Goal: Information Seeking & Learning: Check status

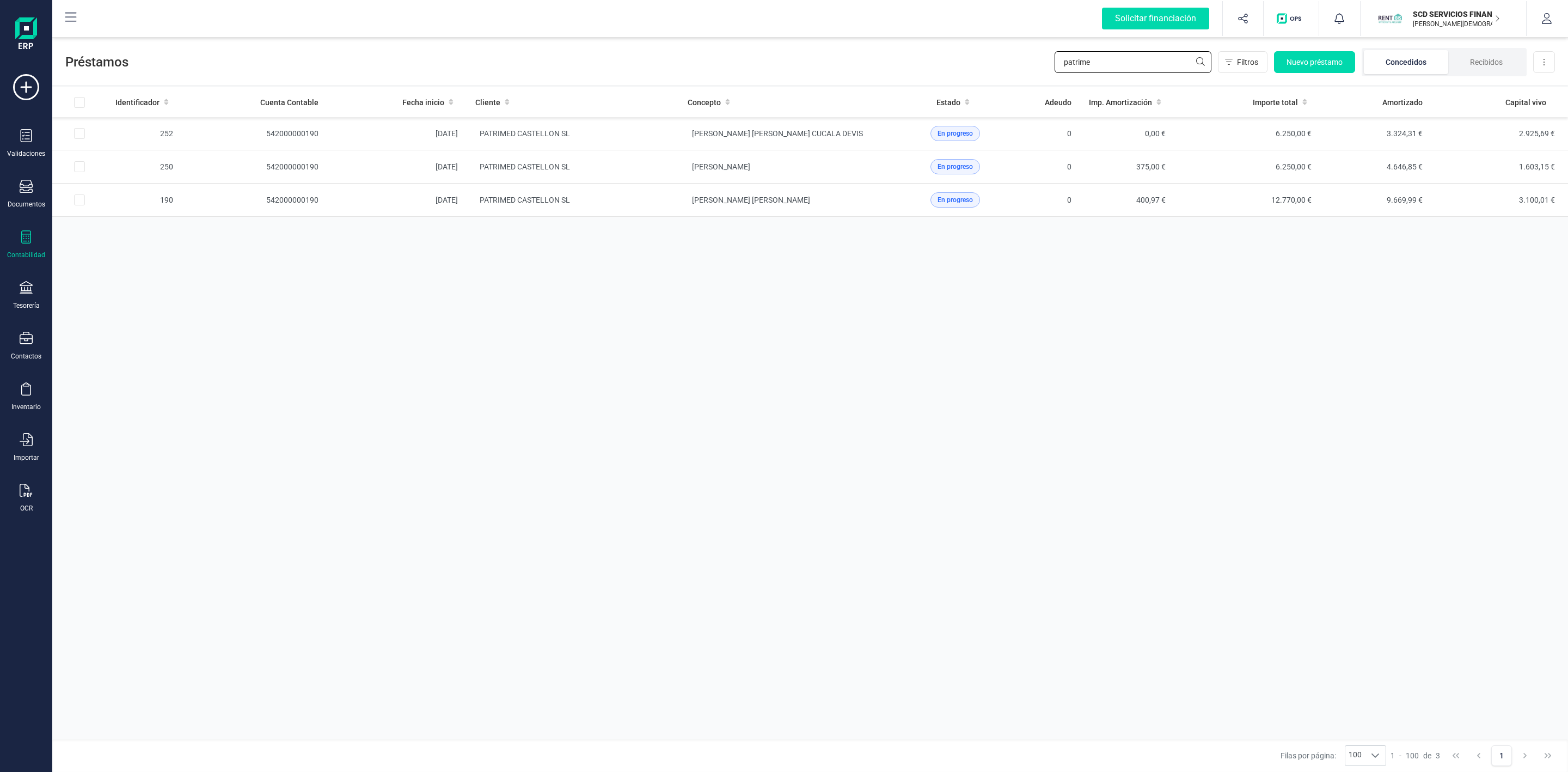
drag, startPoint x: 1119, startPoint y: 64, endPoint x: 1022, endPoint y: 69, distance: 97.1
click at [1022, 69] on div "Préstamos patrime Filtros Nuevo préstamo Concedidos Recibidos Descargar Excel" at bounding box center [810, 60] width 1516 height 50
type input "nuria"
click at [631, 233] on td "[PERSON_NAME] [PERSON_NAME]" at bounding box center [573, 233] width 212 height 33
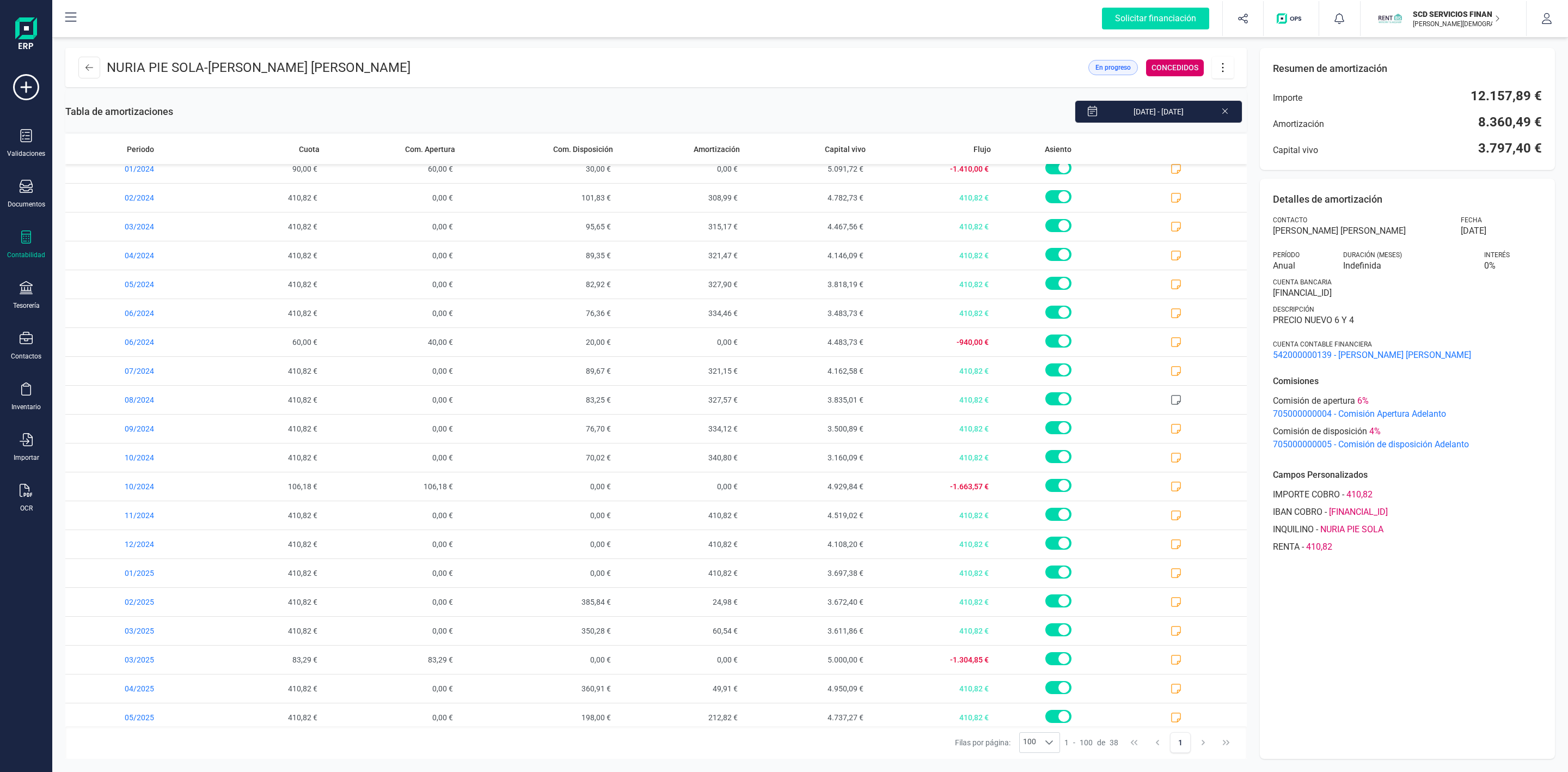
scroll to position [544, 0]
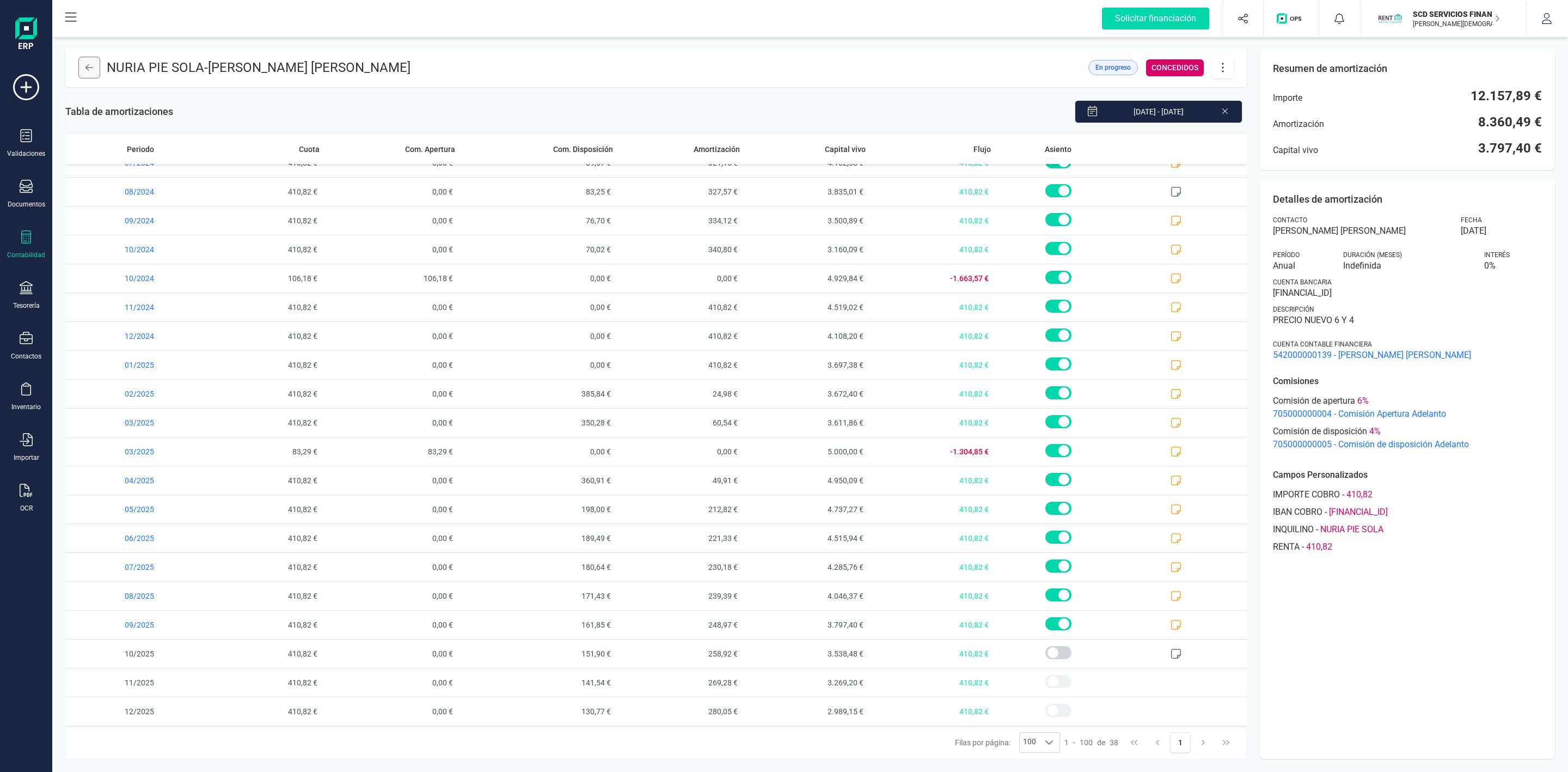
click at [86, 64] on icon at bounding box center [89, 68] width 7 height 9
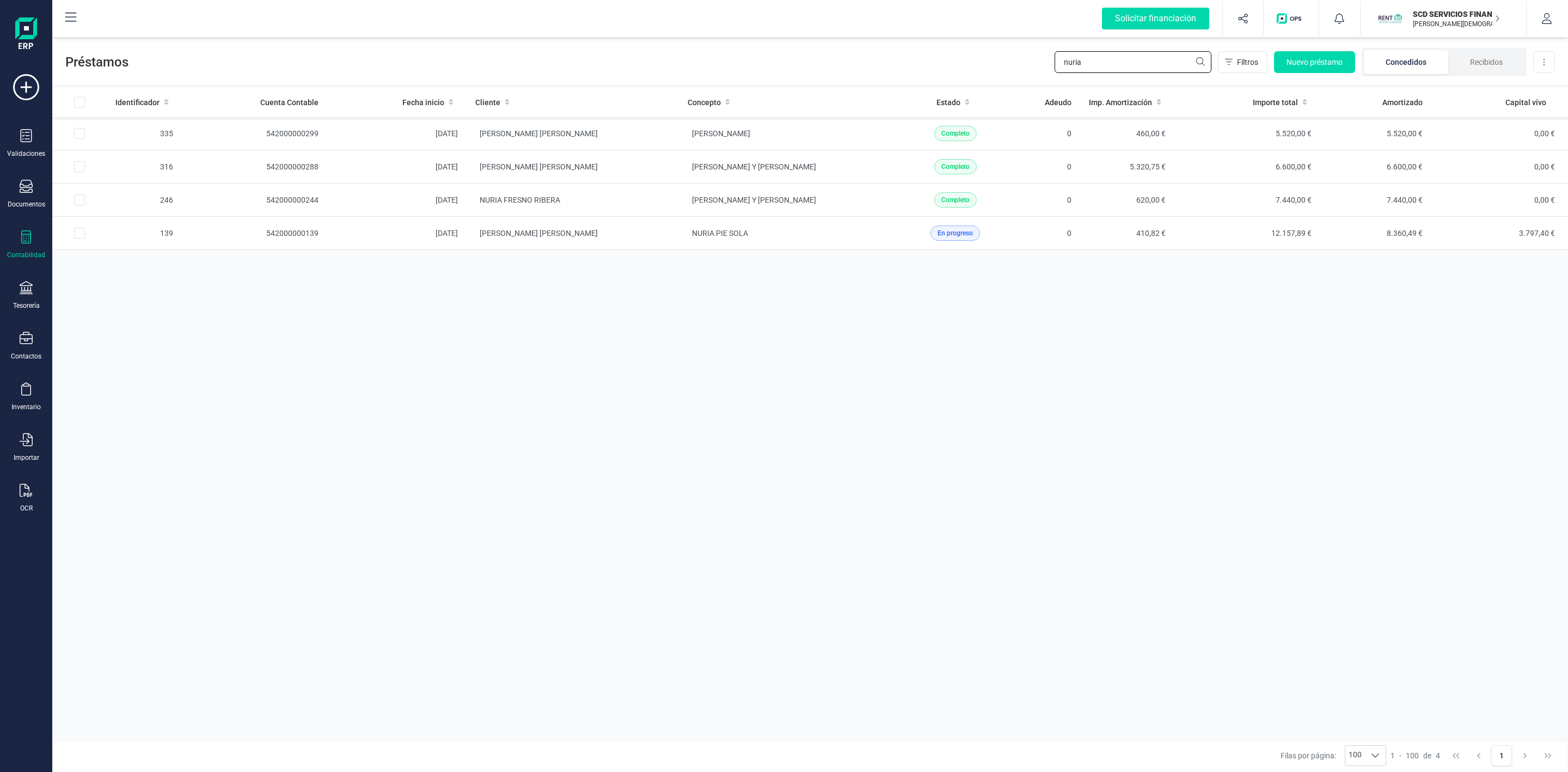
drag, startPoint x: 1097, startPoint y: 62, endPoint x: 1016, endPoint y: 63, distance: 81.0
click at [1016, 63] on div "Préstamos nuria Filtros Nuevo préstamo Concedidos Recibidos Descargar Excel" at bounding box center [810, 60] width 1516 height 50
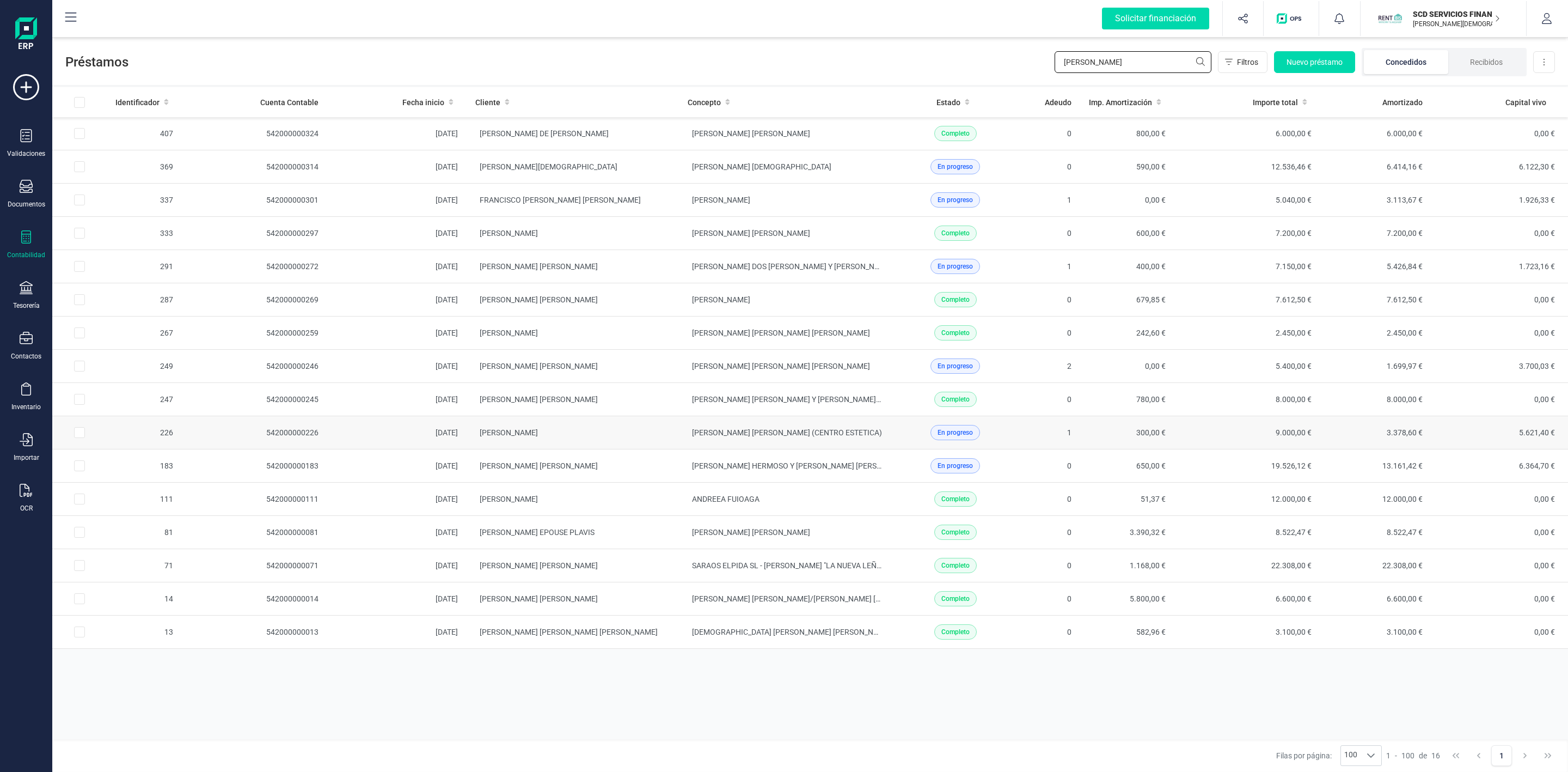
type input "[PERSON_NAME]"
click at [905, 449] on td "En progreso" at bounding box center [955, 433] width 129 height 33
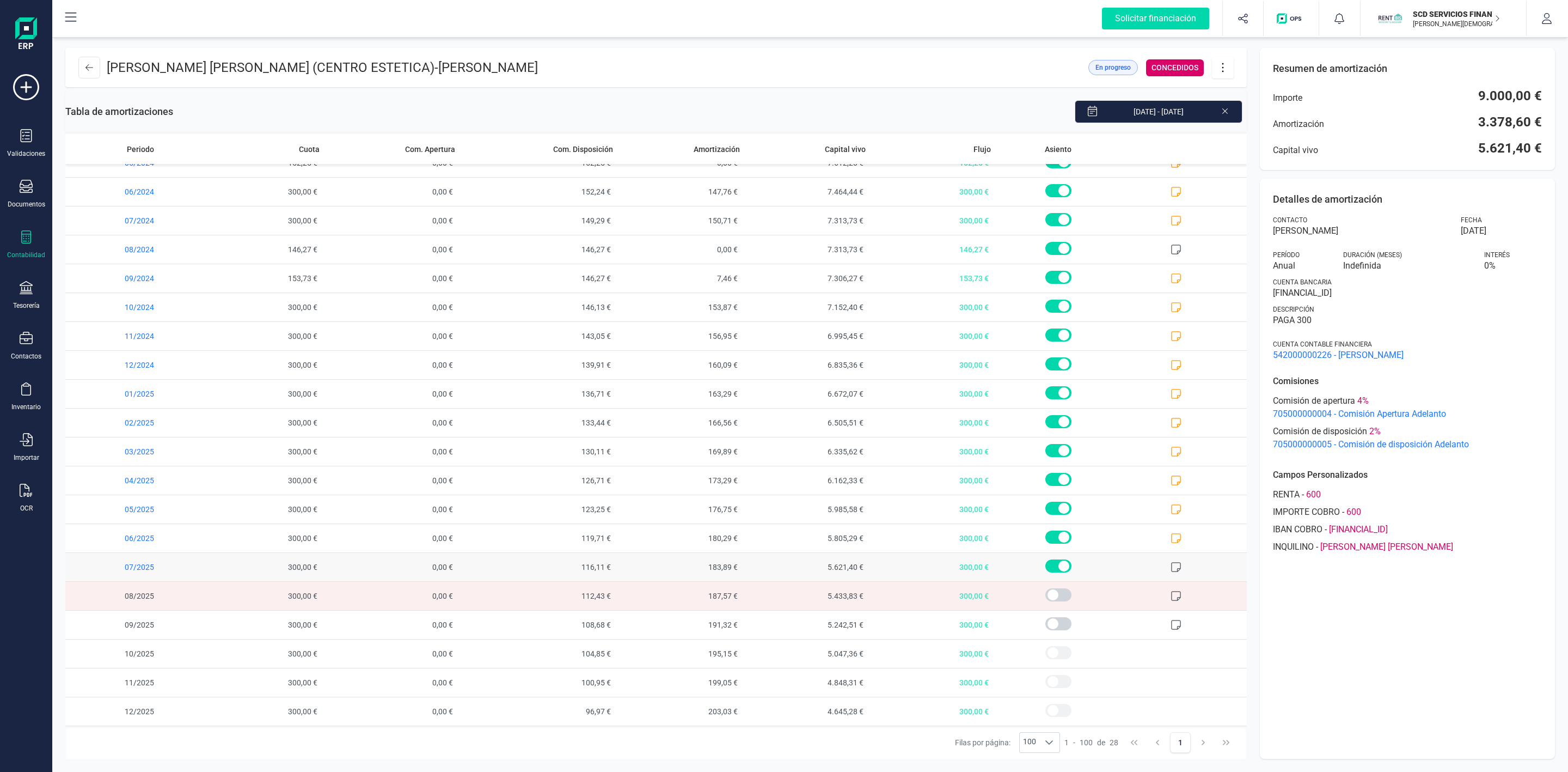
scroll to position [253, 0]
click at [31, 296] on div at bounding box center [26, 289] width 13 height 16
click at [94, 264] on span "Remesas" at bounding box center [115, 257] width 60 height 13
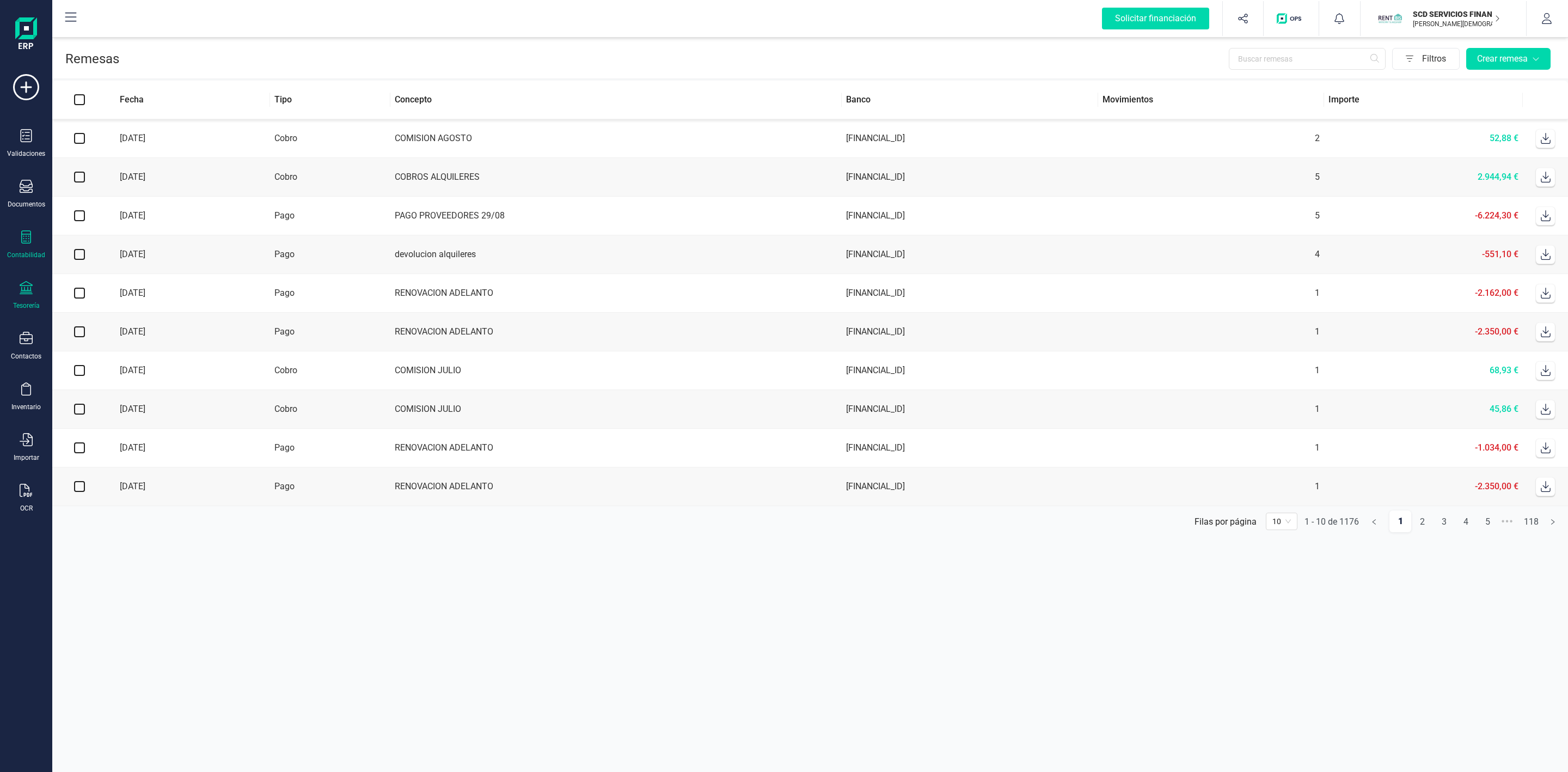
click at [15, 240] on div "Contabilidad" at bounding box center [26, 245] width 44 height 29
click at [101, 276] on span "Préstamos" at bounding box center [118, 279] width 65 height 13
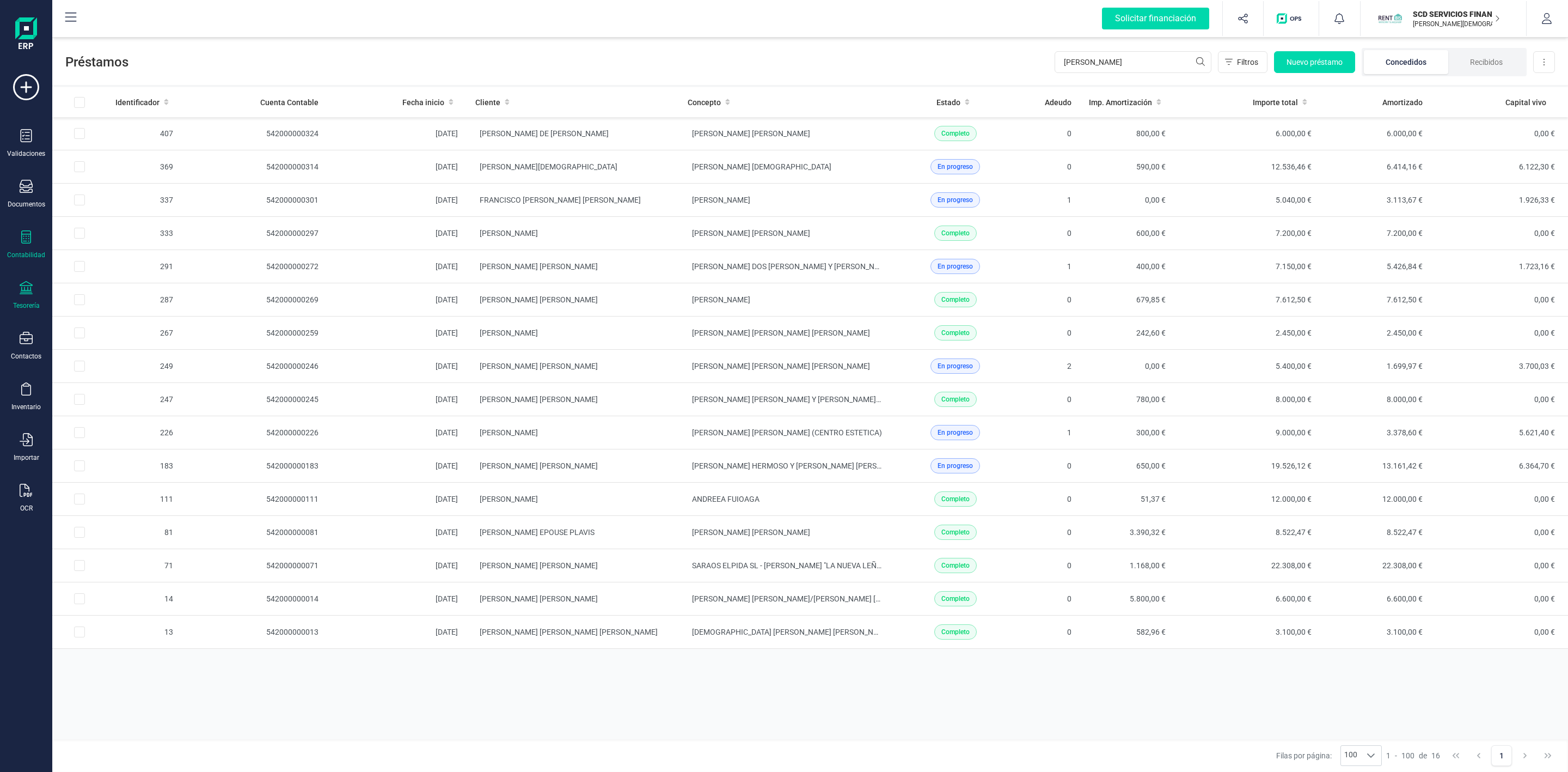
click at [25, 302] on div "Tesorería" at bounding box center [26, 305] width 27 height 9
click at [131, 187] on span "Cuentas bancarias" at bounding box center [133, 185] width 96 height 13
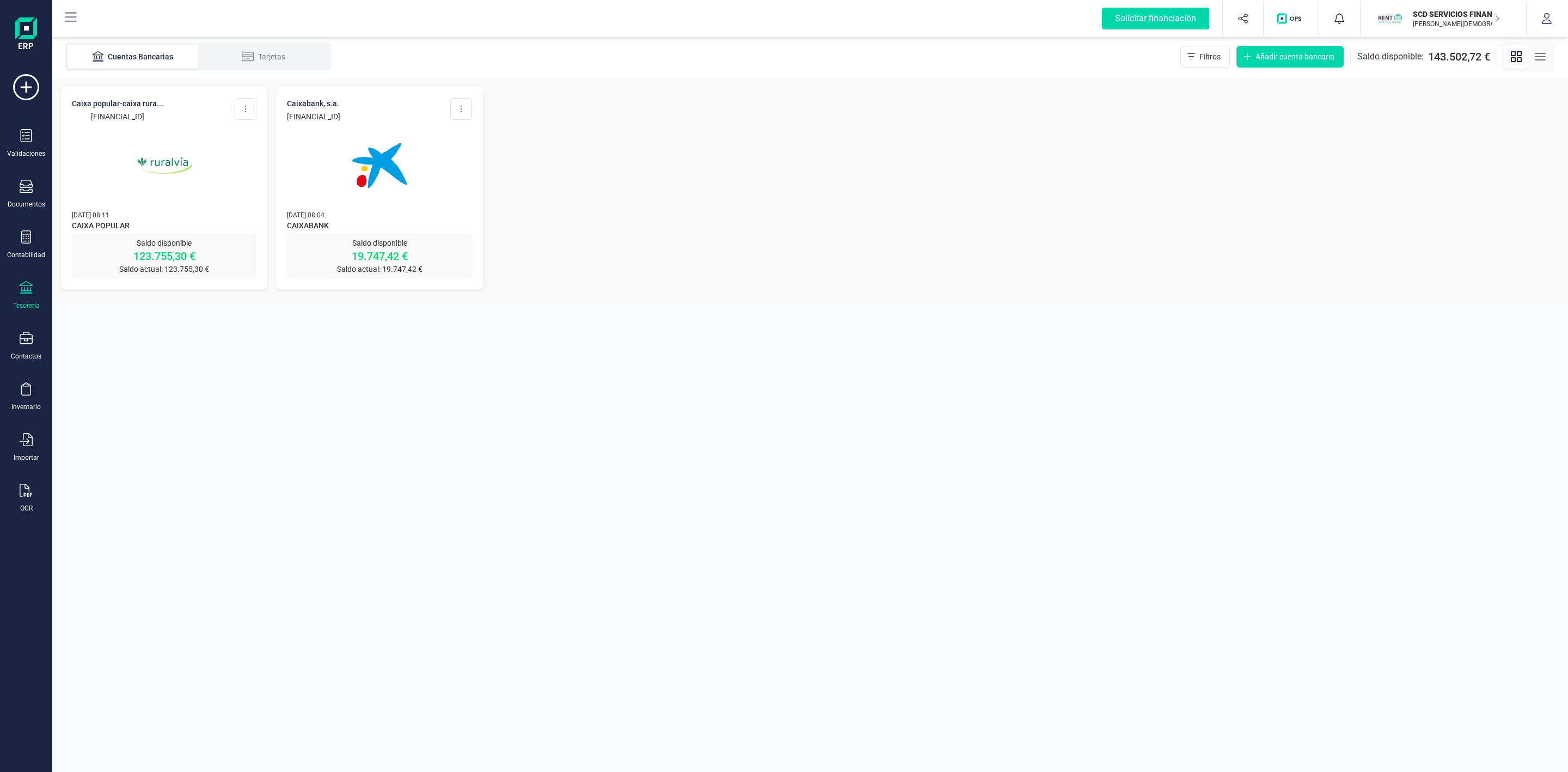
click at [192, 196] on img at bounding box center [164, 166] width 92 height 92
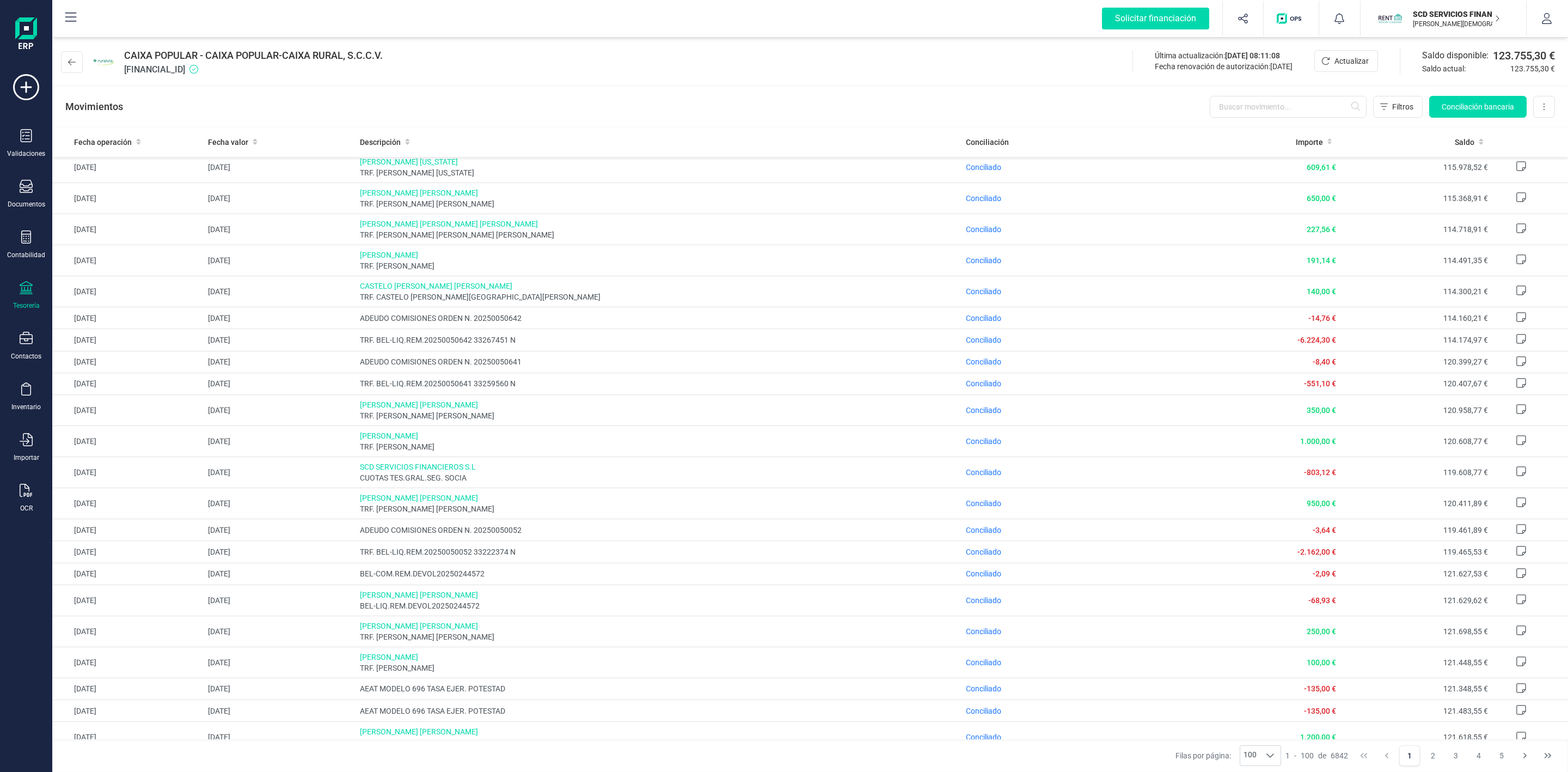
scroll to position [164, 0]
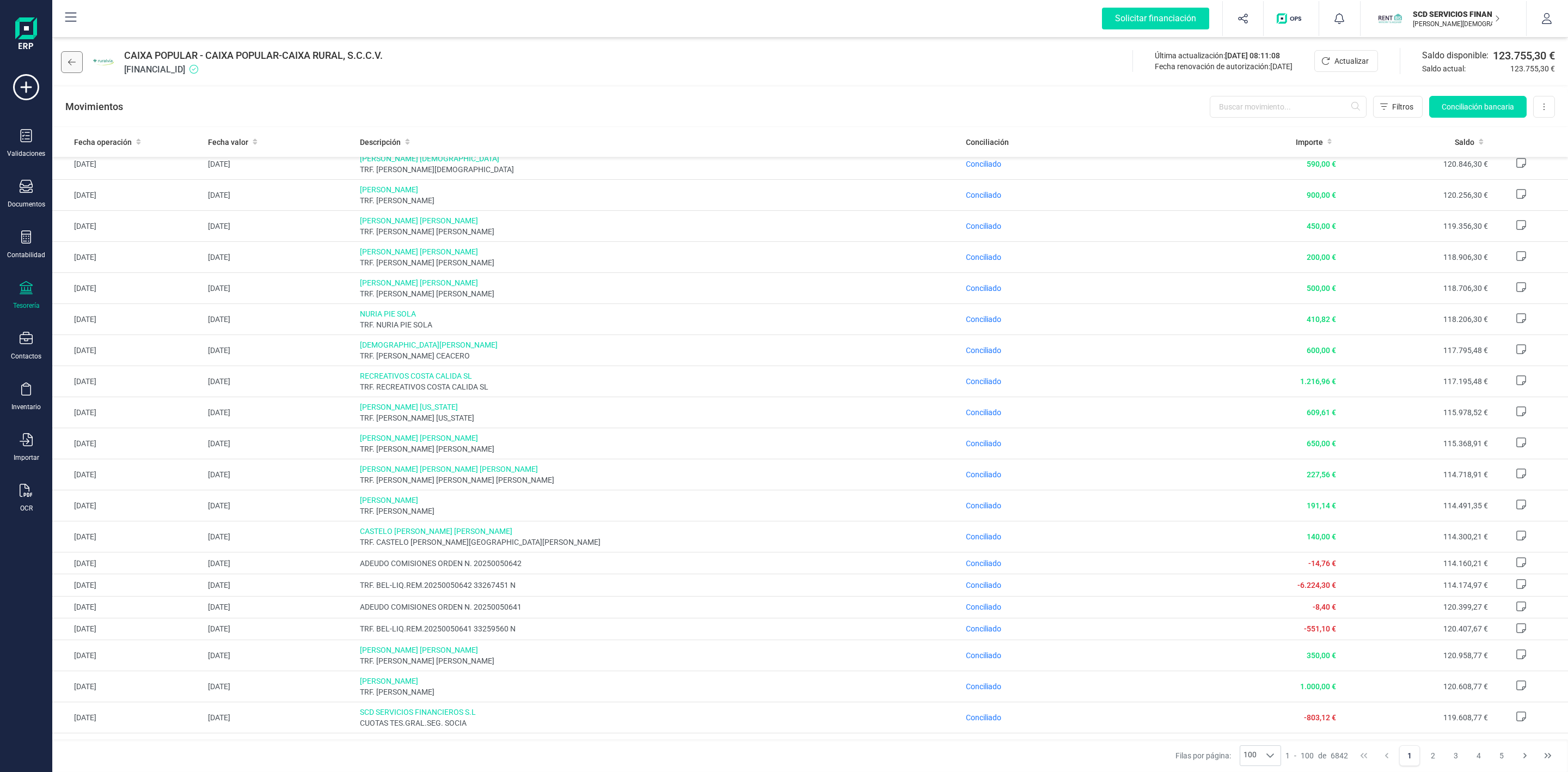
click at [69, 65] on icon at bounding box center [72, 62] width 7 height 9
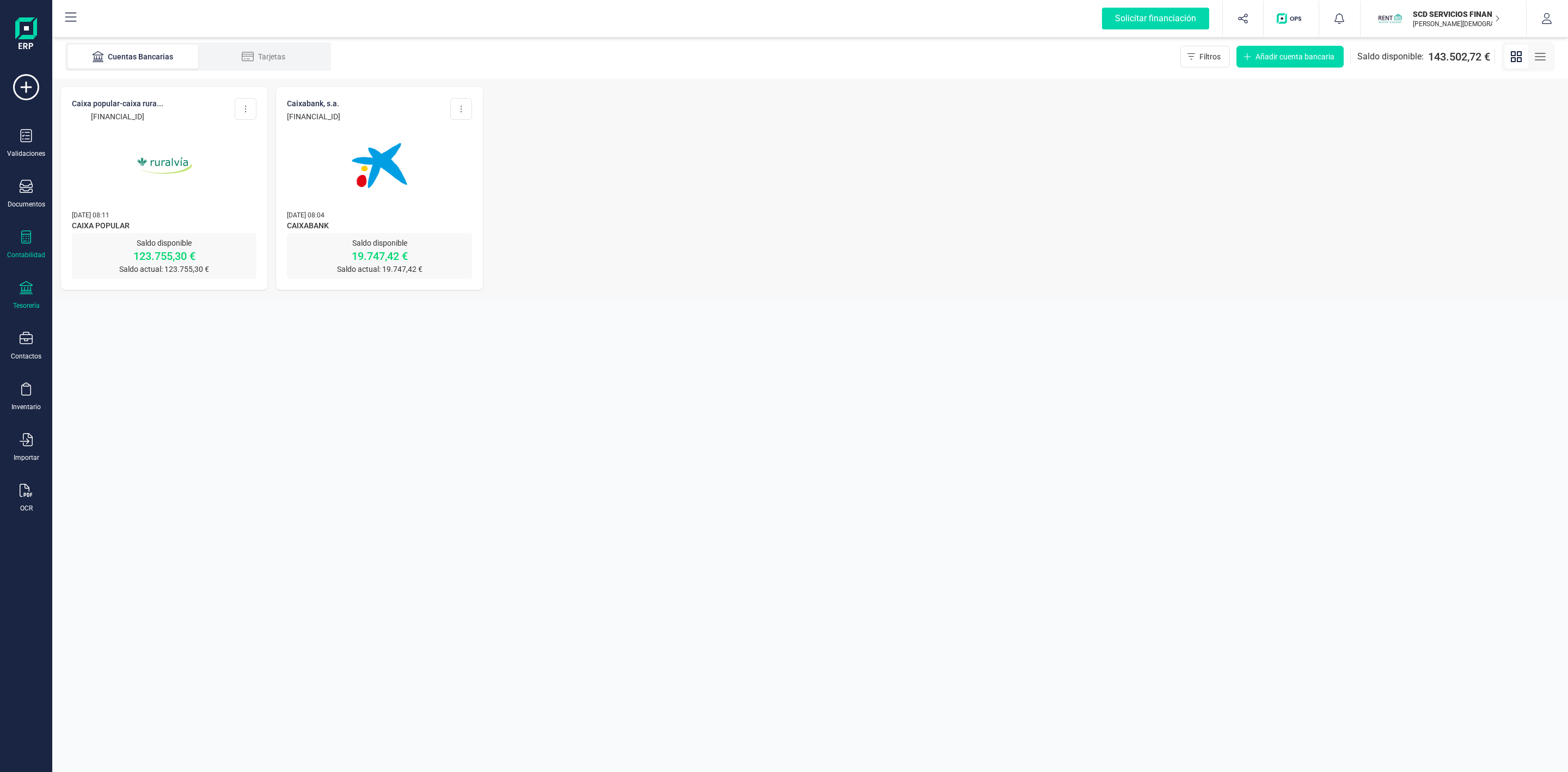
click at [33, 241] on div "Contabilidad" at bounding box center [26, 245] width 44 height 29
click at [134, 273] on span "Préstamos" at bounding box center [118, 279] width 65 height 13
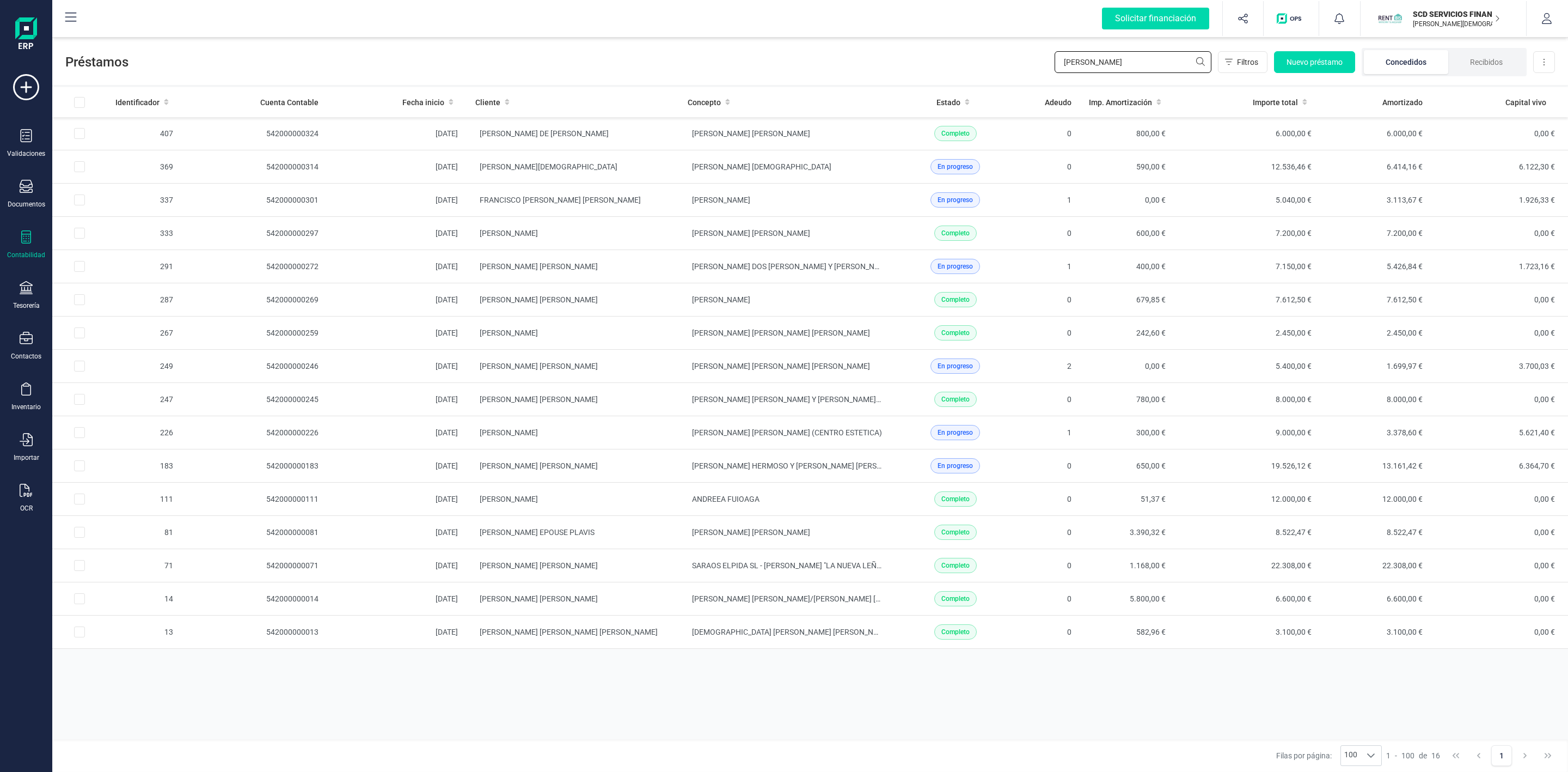
drag, startPoint x: 1093, startPoint y: 62, endPoint x: 985, endPoint y: 67, distance: 108.1
click at [995, 67] on div "Préstamos [PERSON_NAME] Nuevo préstamo Concedidos Recibidos Descargar Excel" at bounding box center [810, 60] width 1516 height 50
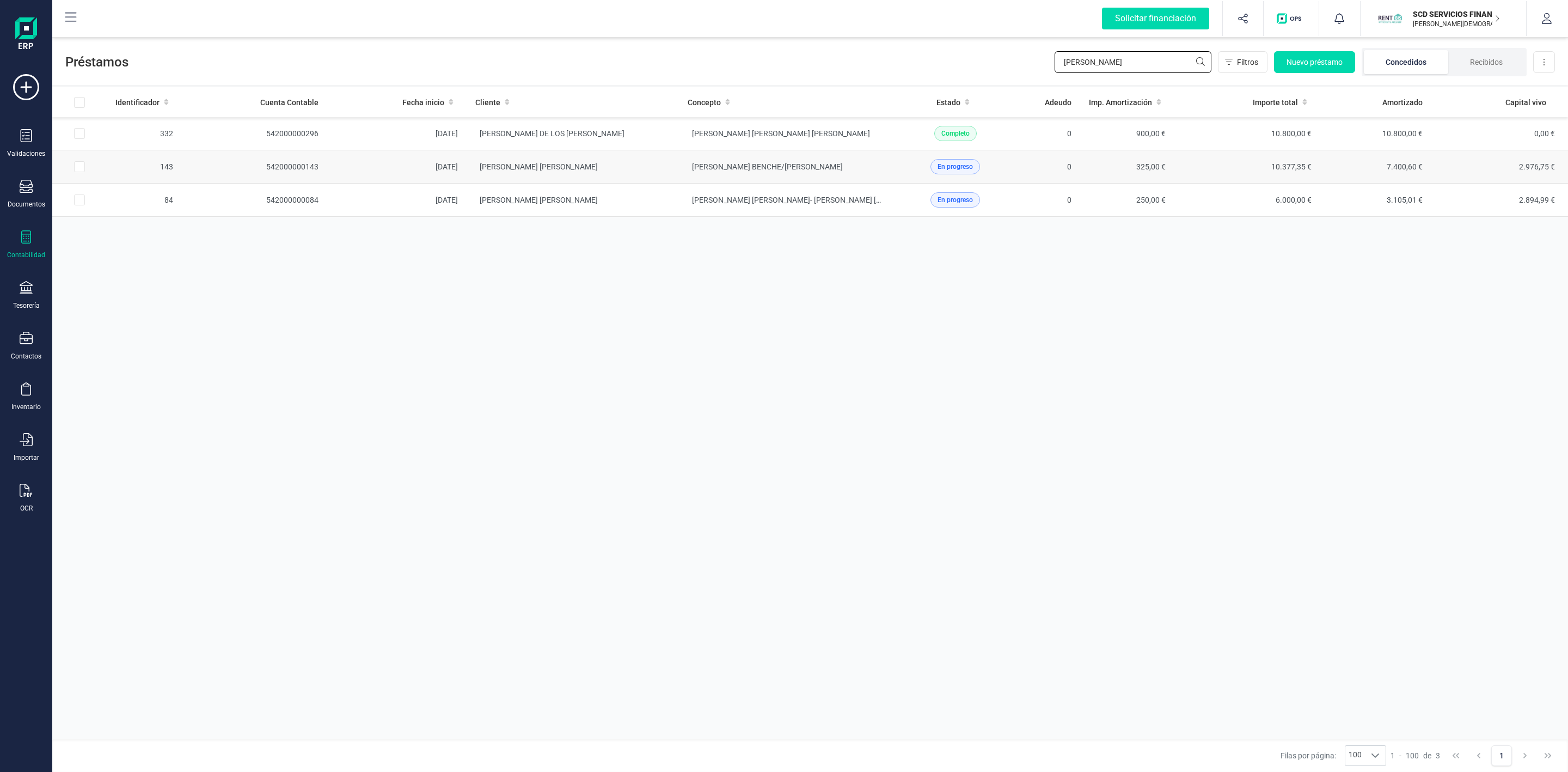
type input "[PERSON_NAME]"
click at [644, 168] on td "[PERSON_NAME] [PERSON_NAME]" at bounding box center [573, 167] width 212 height 33
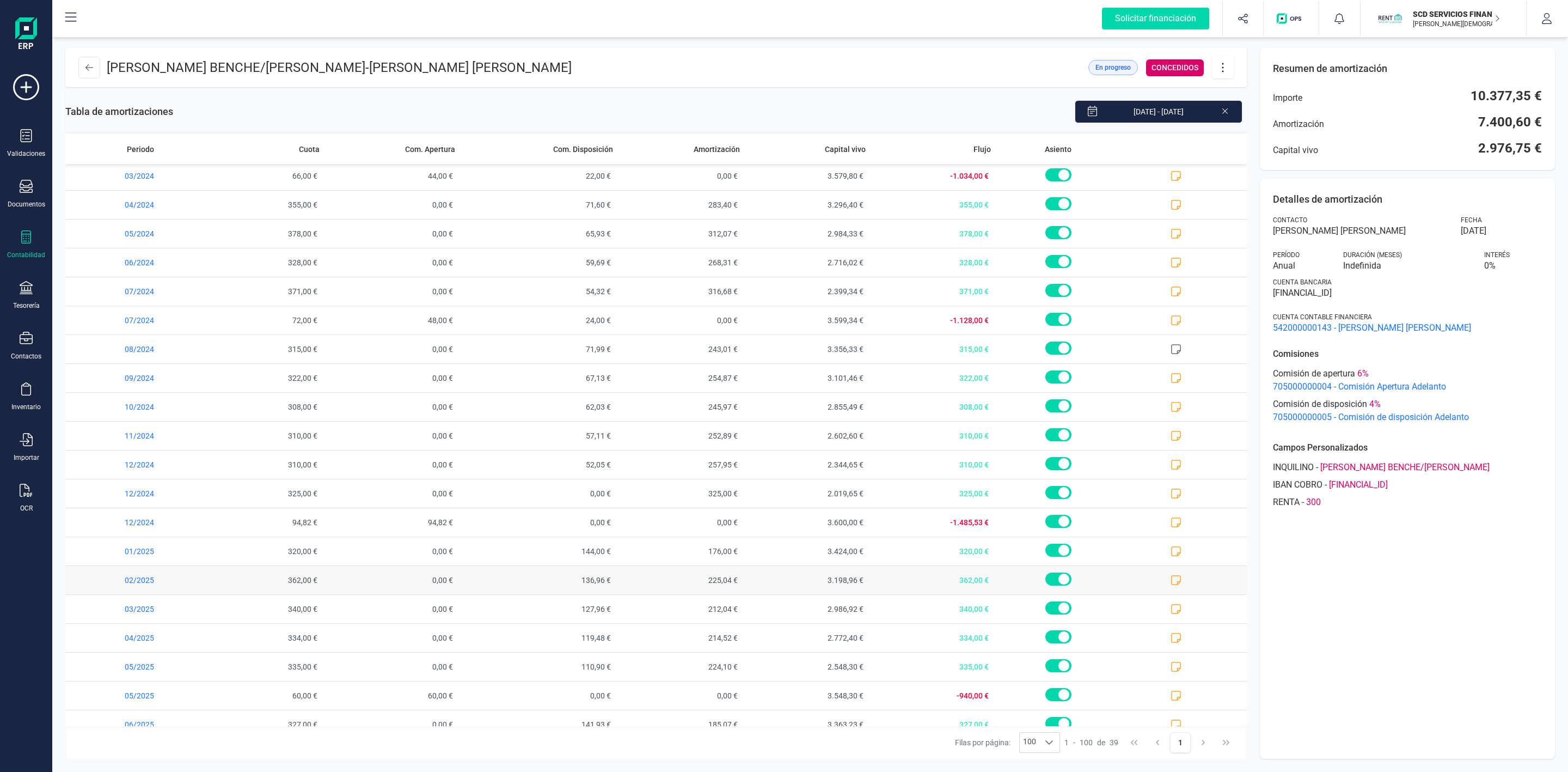
scroll to position [574, 0]
